Goal: Find specific page/section: Find specific page/section

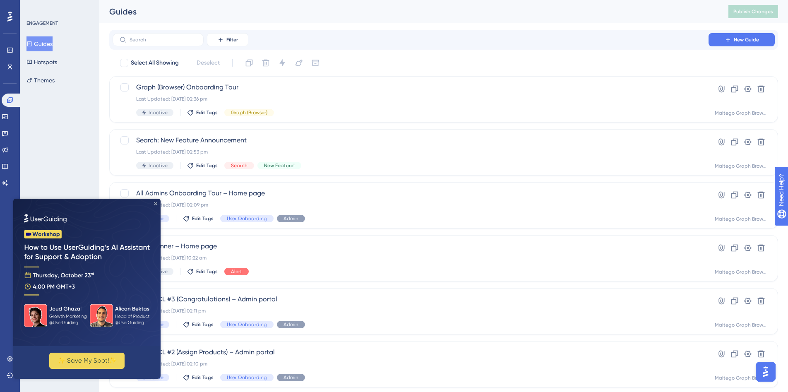
click at [157, 203] on icon "Close Preview" at bounding box center [155, 203] width 3 height 3
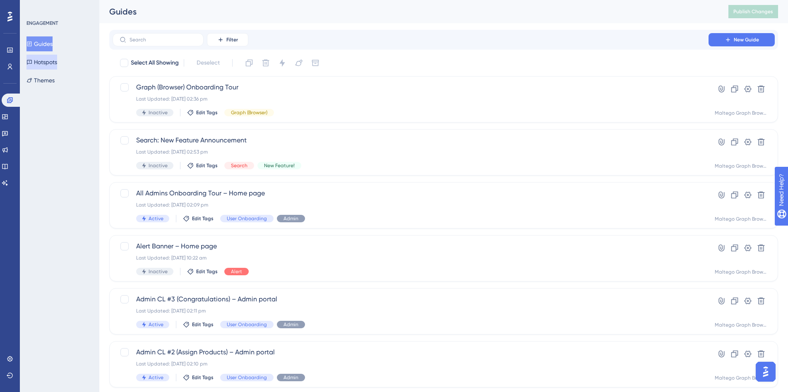
click at [49, 62] on button "Hotspots" at bounding box center [41, 62] width 31 height 15
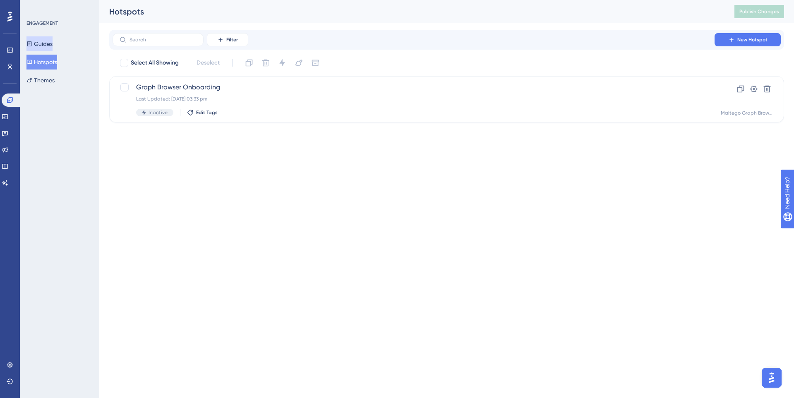
click at [50, 45] on button "Guides" at bounding box center [39, 43] width 26 height 15
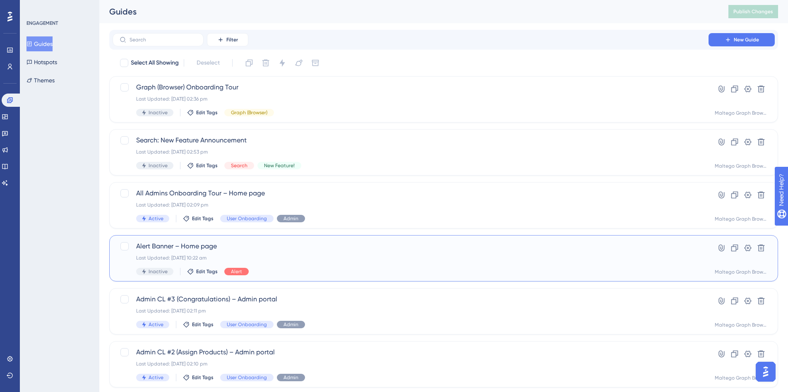
click at [364, 257] on div "Last Updated: [DATE] 10:22 am" at bounding box center [410, 257] width 549 height 7
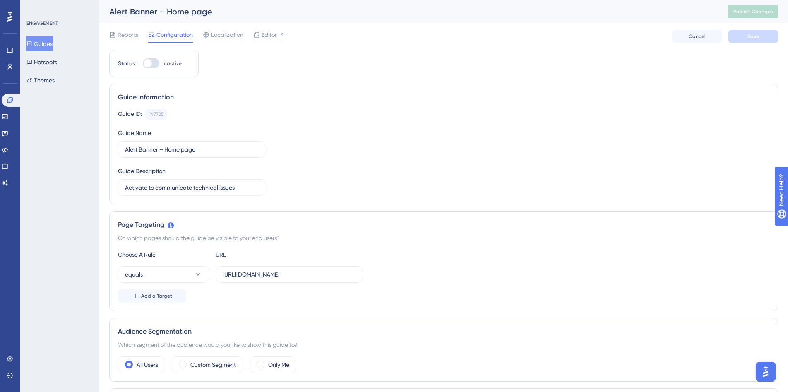
click at [53, 45] on button "Guides" at bounding box center [39, 43] width 26 height 15
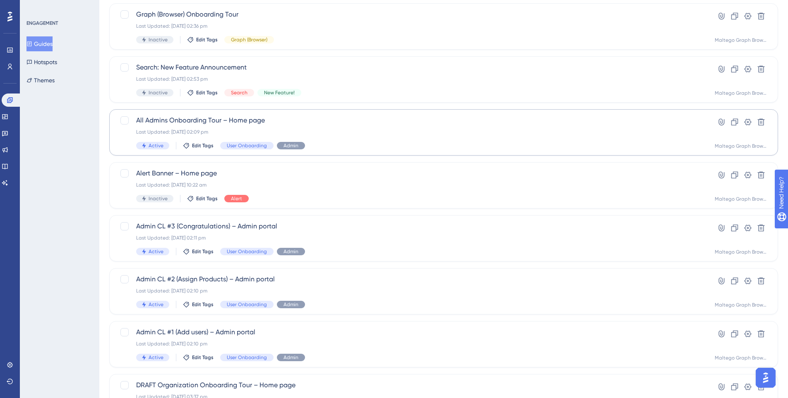
scroll to position [244, 0]
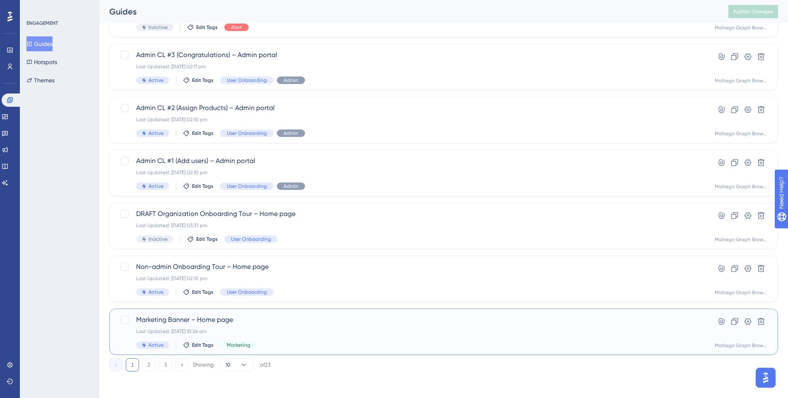
click at [382, 320] on span "Marketing Banner – Home page" at bounding box center [410, 320] width 549 height 10
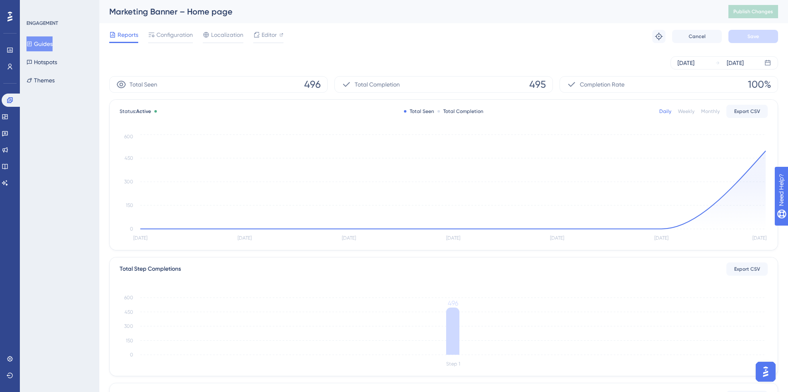
click at [67, 50] on div "Guides Hotspots Themes" at bounding box center [59, 61] width 67 height 51
click at [53, 47] on button "Guides" at bounding box center [39, 43] width 26 height 15
